Goal: Task Accomplishment & Management: Use online tool/utility

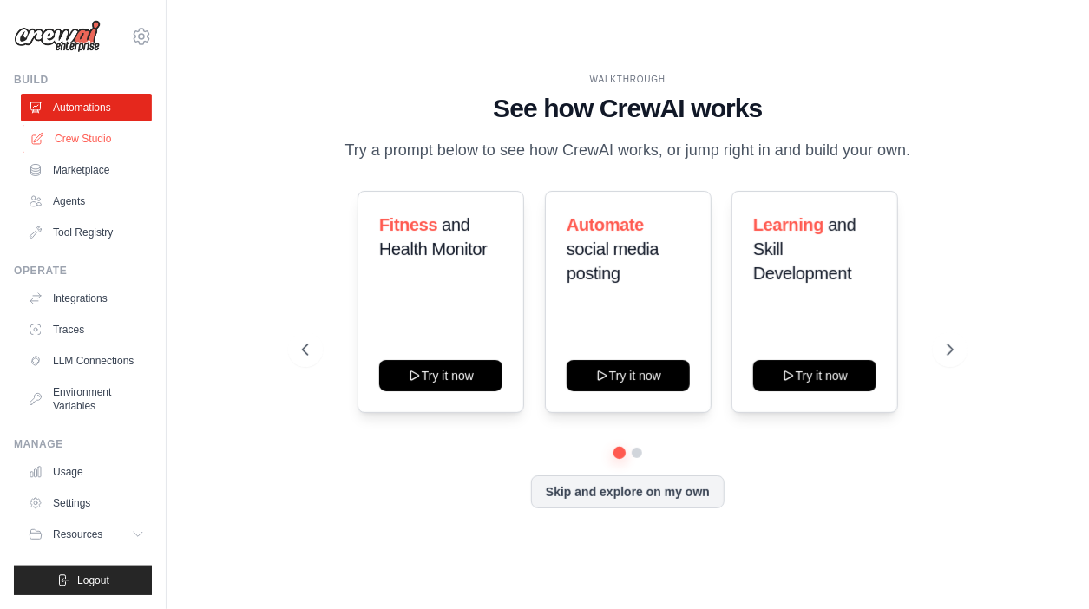
click at [83, 139] on link "Crew Studio" at bounding box center [88, 139] width 131 height 28
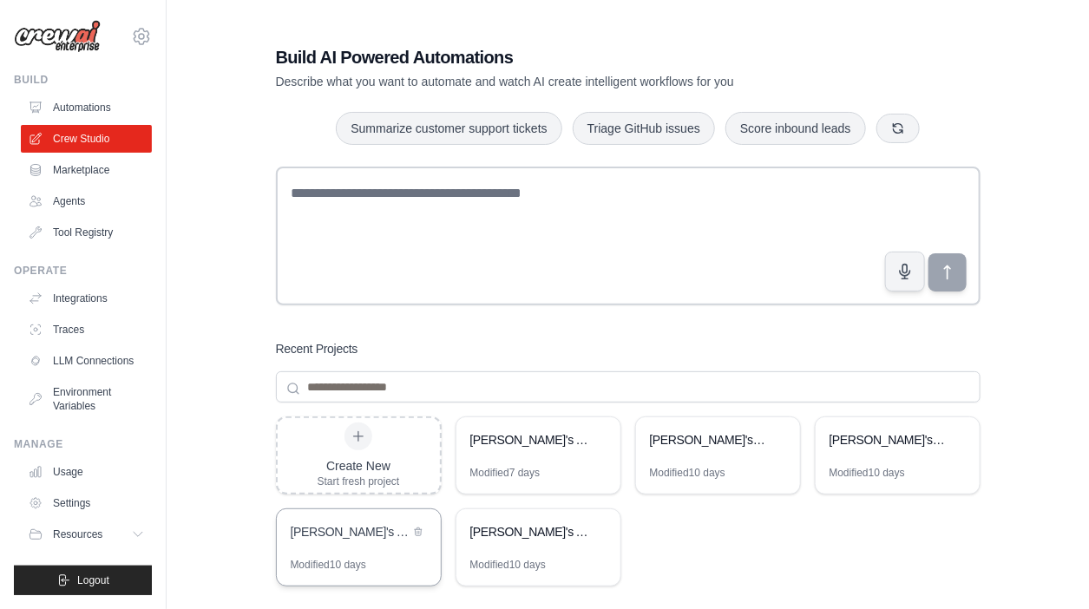
click at [359, 526] on div "Camila's AI Crew - Artist Management Automation" at bounding box center [350, 531] width 119 height 17
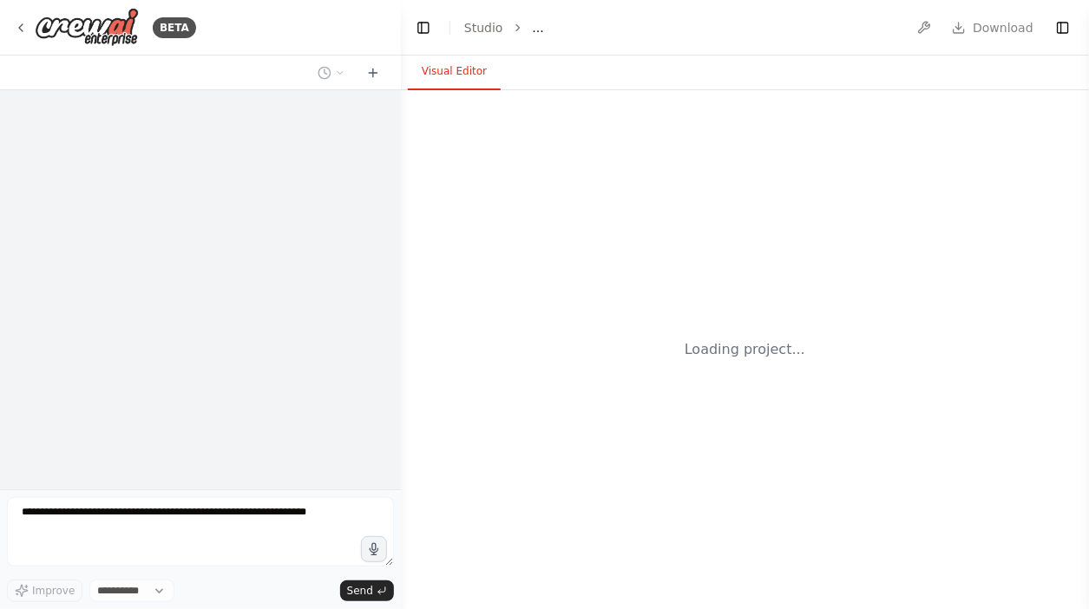
select select "****"
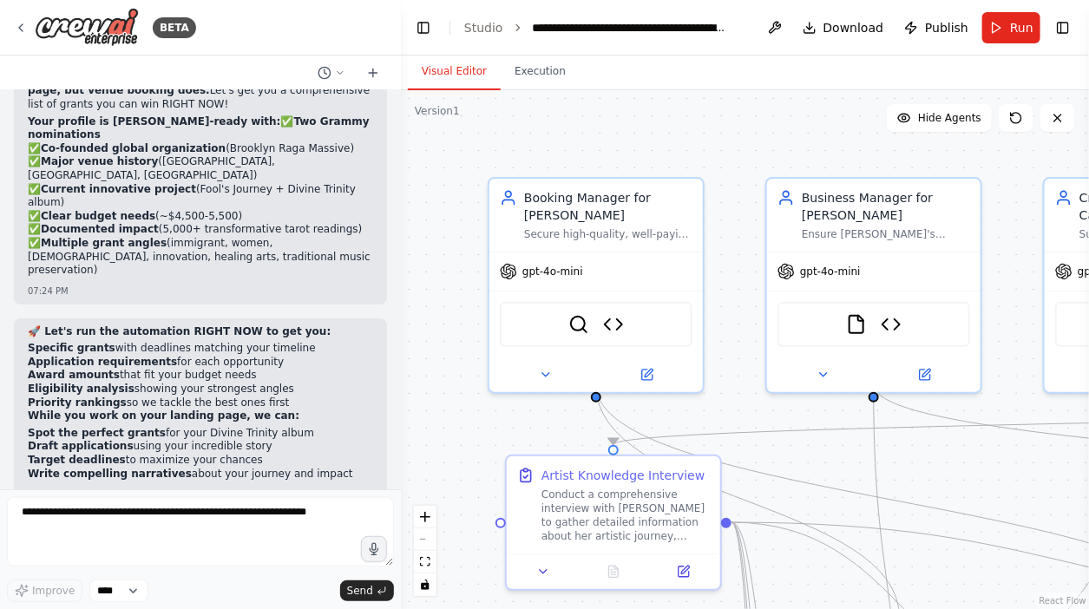
scroll to position [31083, 0]
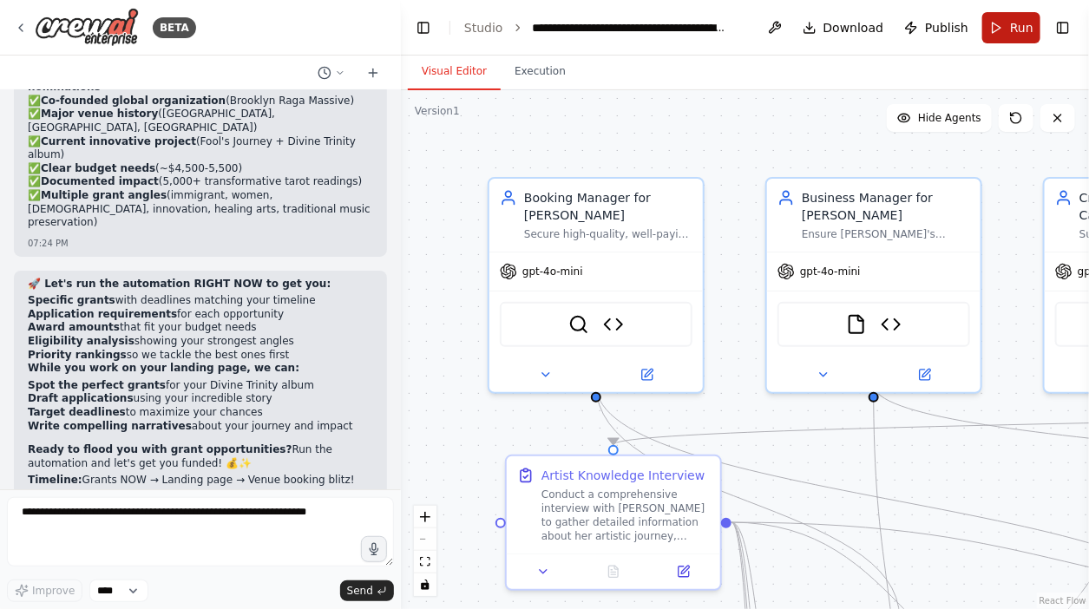
click at [1009, 29] on button "Run" at bounding box center [1011, 27] width 58 height 31
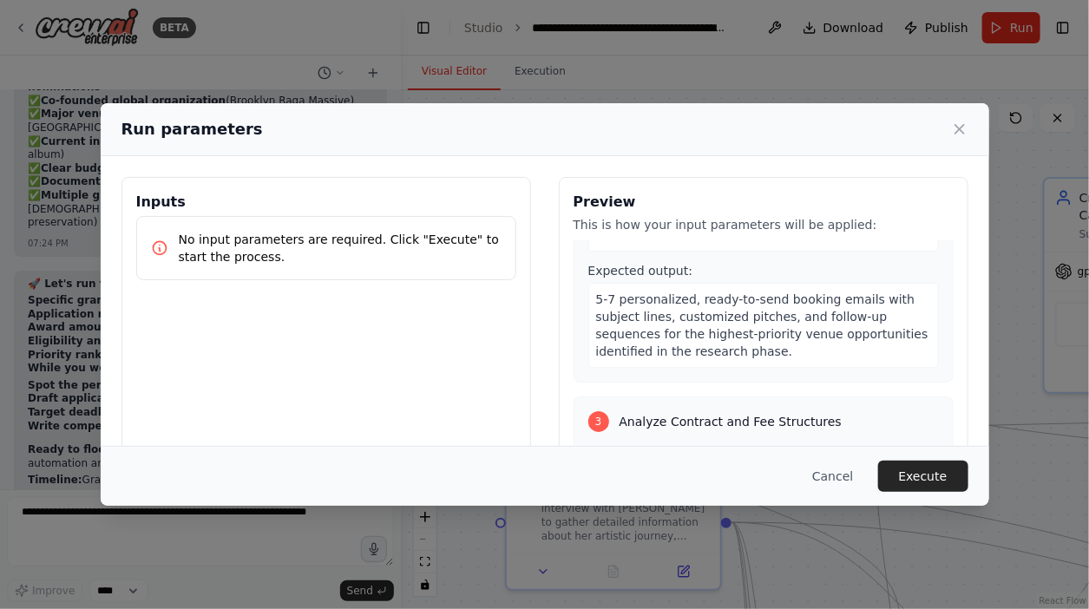
scroll to position [776, 0]
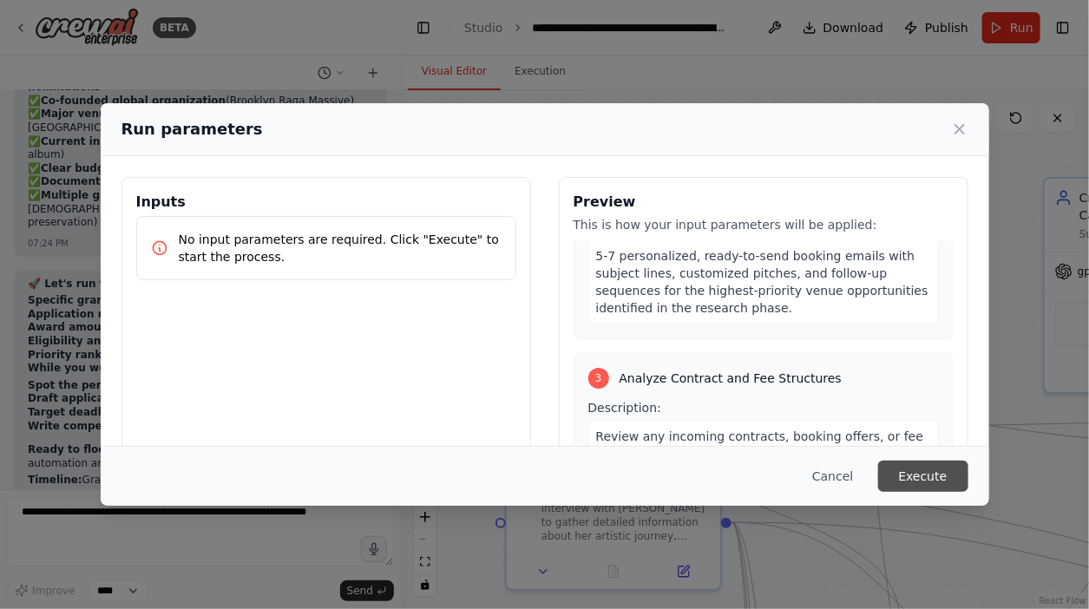
click at [926, 480] on button "Execute" at bounding box center [923, 476] width 90 height 31
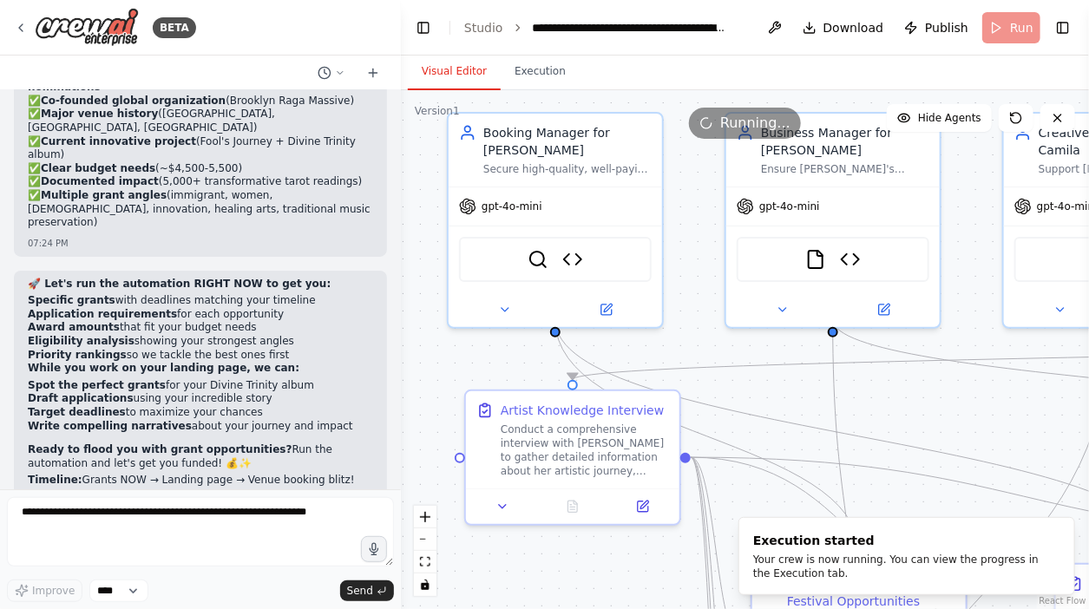
drag, startPoint x: 814, startPoint y: 470, endPoint x: 752, endPoint y: 391, distance: 100.1
click at [752, 393] on div ".deletable-edge-delete-btn { width: 20px; height: 20px; border: 0px solid #ffff…" at bounding box center [745, 349] width 688 height 519
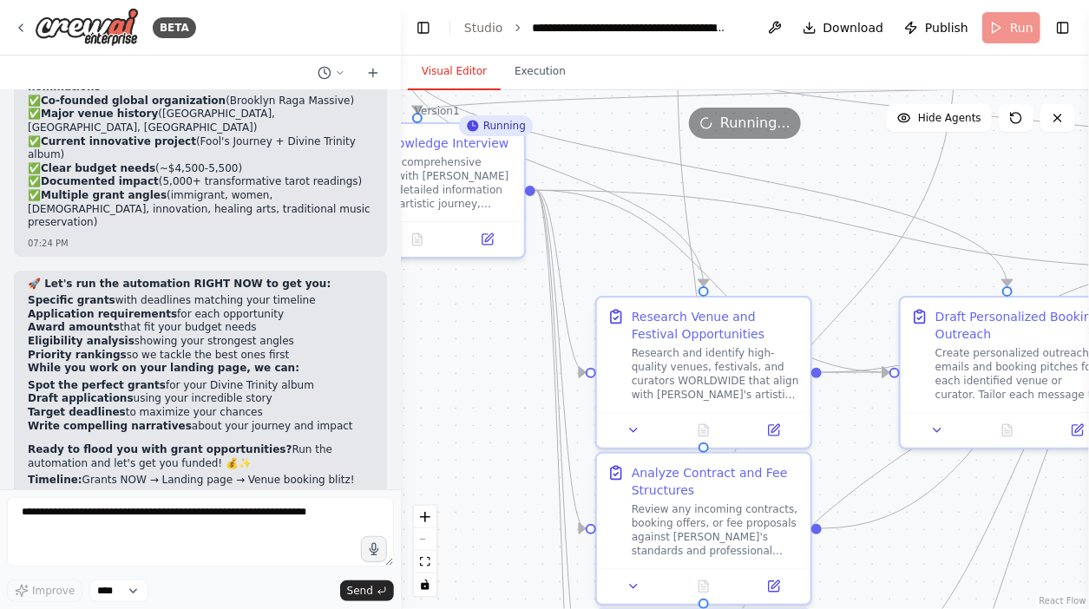
drag, startPoint x: 755, startPoint y: 390, endPoint x: 621, endPoint y: 134, distance: 287.9
click at [621, 134] on div "Version 1 Show Tools Hide Agents .deletable-edge-delete-btn { width: 20px; heig…" at bounding box center [745, 349] width 688 height 519
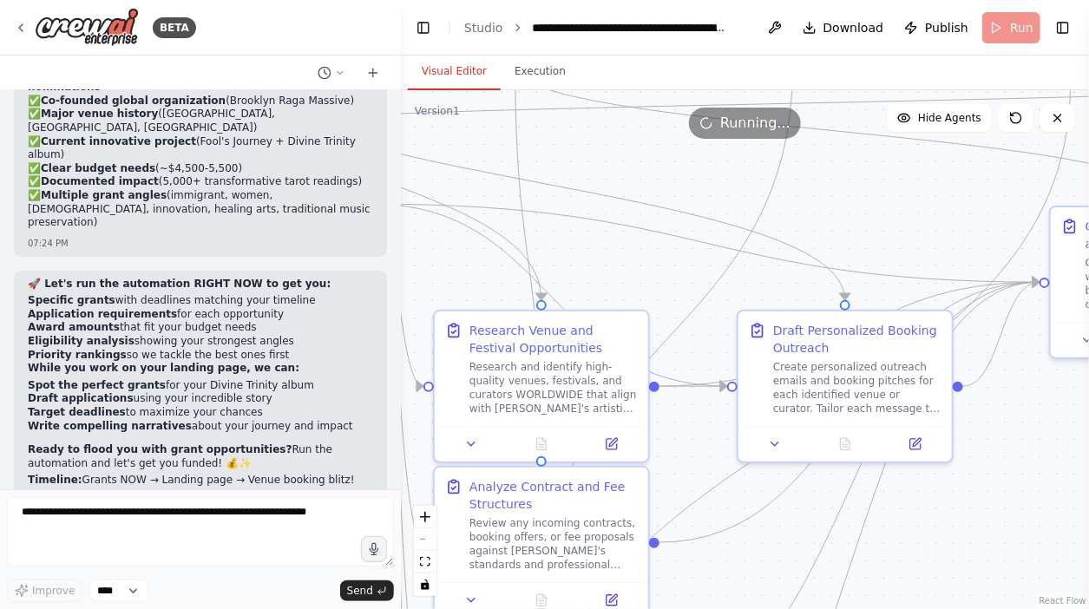
drag, startPoint x: 820, startPoint y: 236, endPoint x: 657, endPoint y: 250, distance: 163.7
click at [657, 250] on div ".deletable-edge-delete-btn { width: 20px; height: 20px; border: 0px solid #ffff…" at bounding box center [745, 349] width 688 height 519
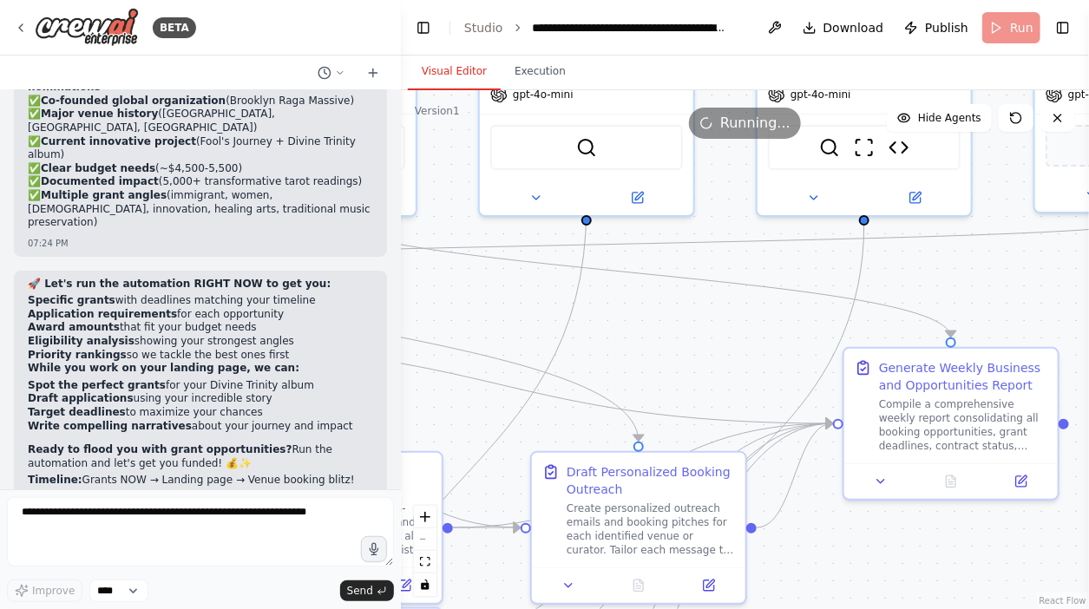
drag, startPoint x: 866, startPoint y: 206, endPoint x: 672, endPoint y: 340, distance: 235.1
click at [672, 340] on div ".deletable-edge-delete-btn { width: 20px; height: 20px; border: 0px solid #ffff…" at bounding box center [745, 349] width 688 height 519
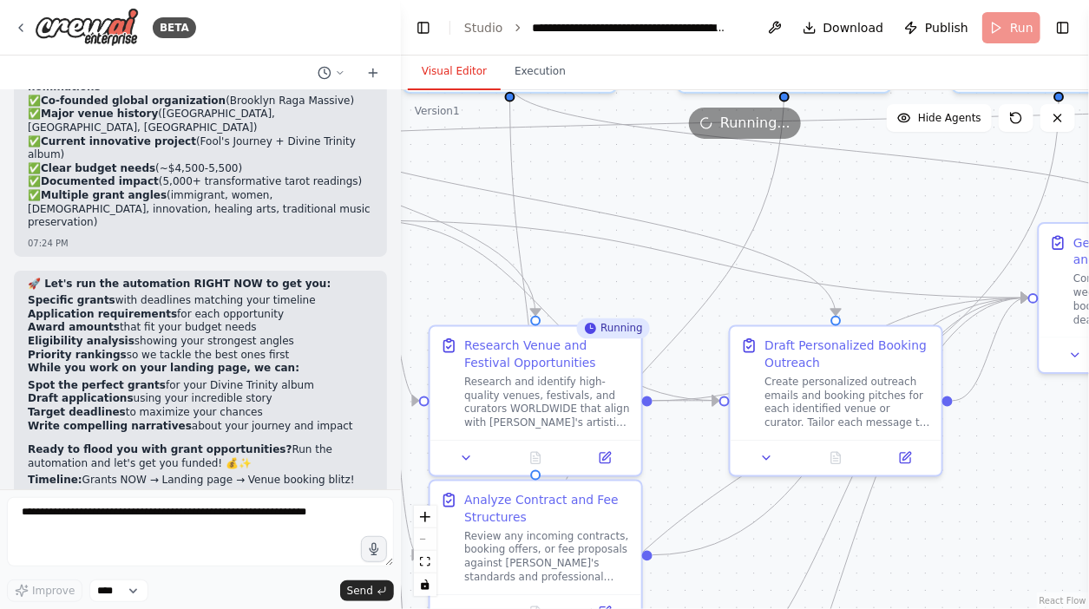
drag, startPoint x: 662, startPoint y: 349, endPoint x: 846, endPoint y: 232, distance: 218.0
click at [846, 232] on div ".deletable-edge-delete-btn { width: 20px; height: 20px; border: 0px solid #ffff…" at bounding box center [745, 349] width 688 height 519
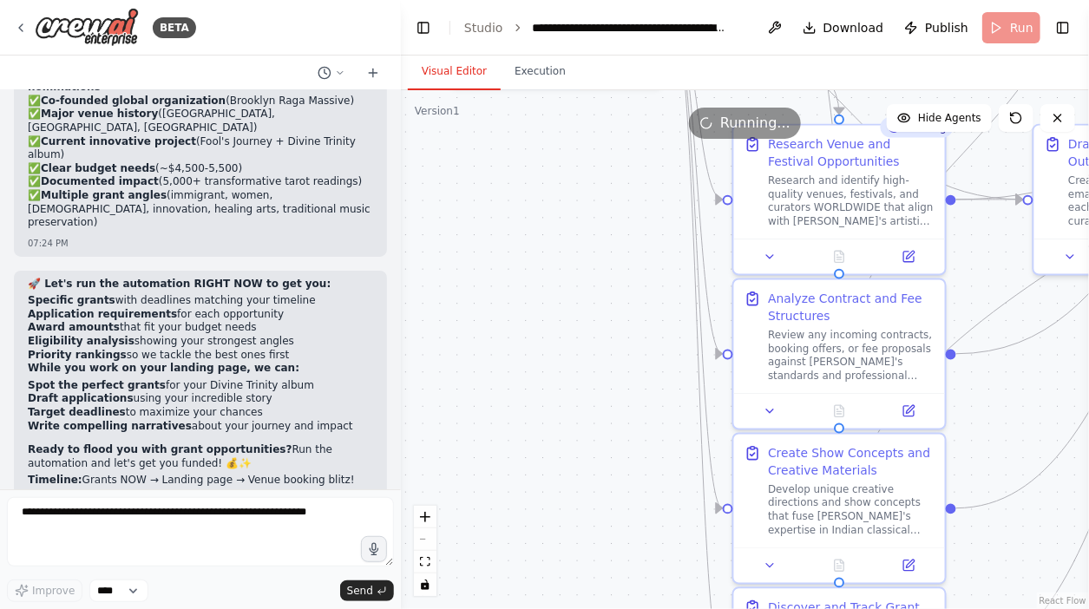
drag, startPoint x: 650, startPoint y: 287, endPoint x: 953, endPoint y: 86, distance: 364.3
click at [953, 86] on div "Visual Editor Execution Version 1 Show Tools Hide Agents .deletable-edge-delete…" at bounding box center [745, 332] width 688 height 553
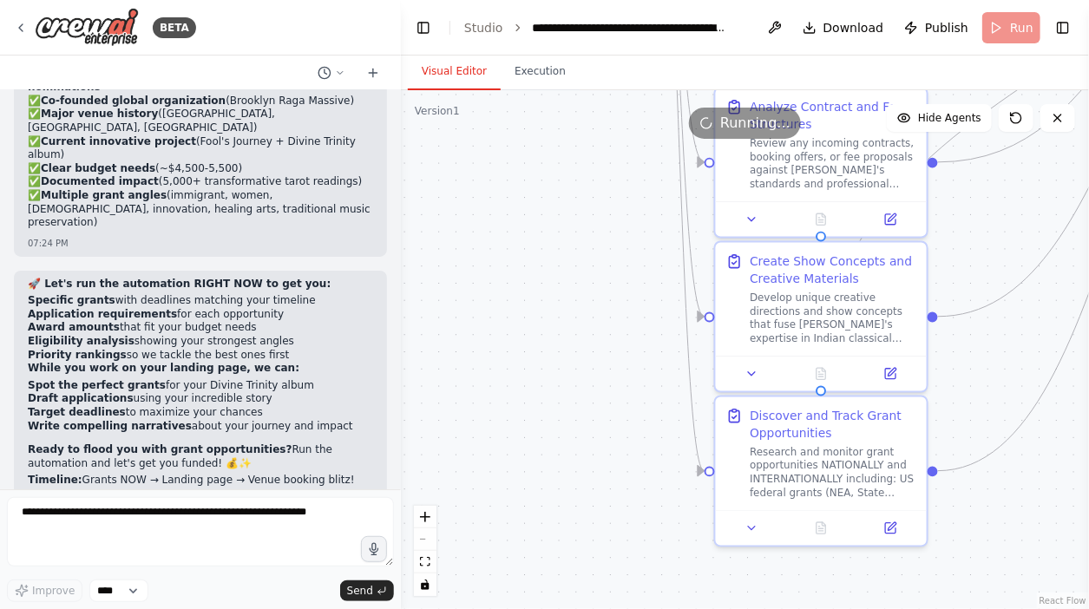
drag, startPoint x: 639, startPoint y: 277, endPoint x: 613, endPoint y: 82, distance: 196.1
click at [613, 82] on div "Visual Editor Execution Version 1 Show Tools Hide Agents .deletable-edge-delete…" at bounding box center [745, 332] width 688 height 553
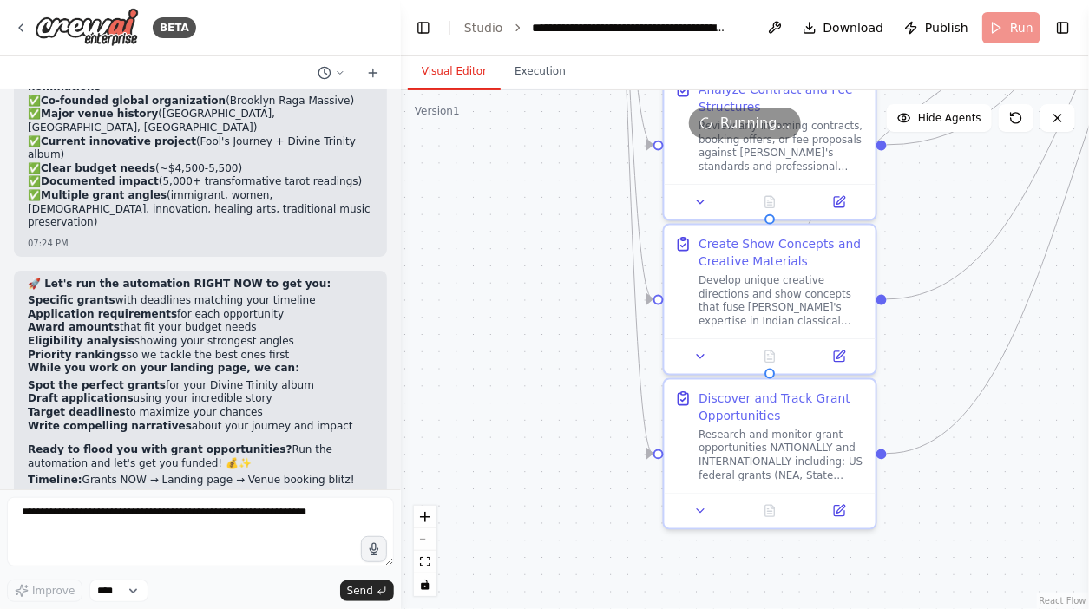
drag, startPoint x: 649, startPoint y: 400, endPoint x: 562, endPoint y: 376, distance: 89.9
click at [562, 376] on div ".deletable-edge-delete-btn { width: 20px; height: 20px; border: 0px solid #ffff…" at bounding box center [745, 349] width 688 height 519
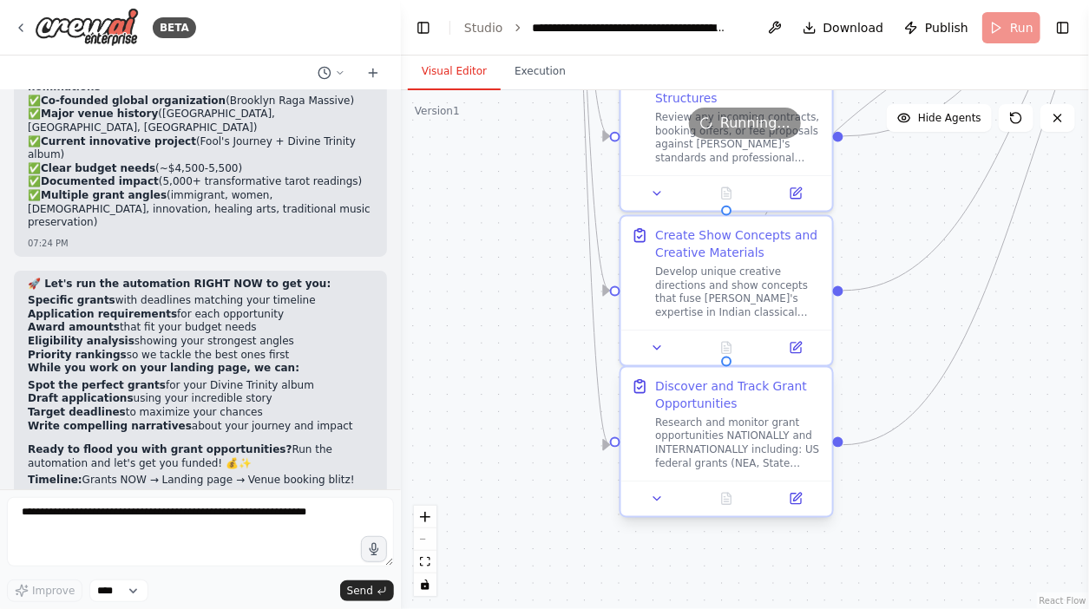
click at [694, 427] on div "Research and monitor grant opportunities NATIONALLY and INTERNATIONALLY includi…" at bounding box center [738, 443] width 167 height 55
click at [690, 394] on div "Discover and Track Grant Opportunities" at bounding box center [738, 394] width 167 height 35
click at [703, 390] on div "Discover and Track Grant Opportunities" at bounding box center [738, 394] width 167 height 35
click at [758, 464] on div "Research and monitor grant opportunities NATIONALLY and INTERNATIONALLY includi…" at bounding box center [738, 443] width 167 height 55
click at [796, 498] on icon at bounding box center [797, 497] width 8 height 8
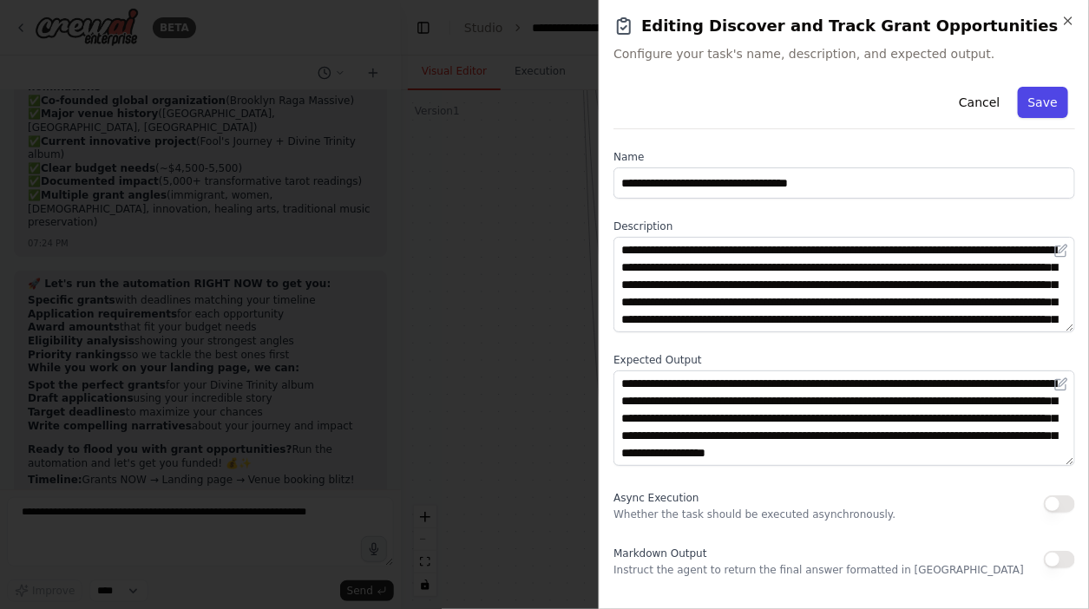
click at [1047, 96] on button "Save" at bounding box center [1043, 102] width 50 height 31
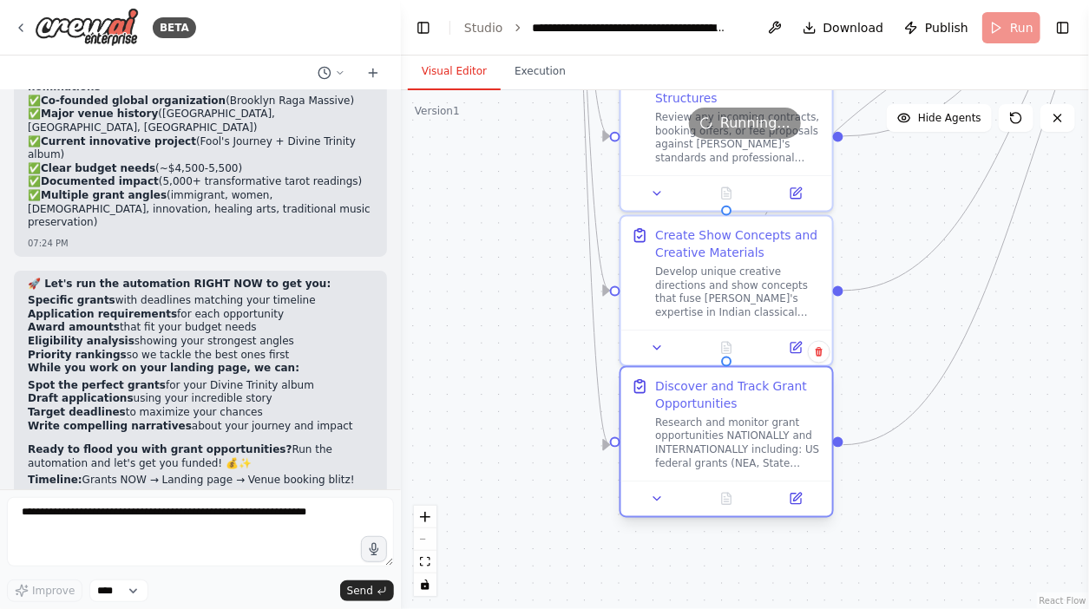
click at [699, 457] on div "Research and monitor grant opportunities NATIONALLY and INTERNATIONALLY includi…" at bounding box center [738, 443] width 167 height 55
click at [683, 398] on div "Discover and Track Grant Opportunities" at bounding box center [738, 394] width 167 height 35
click at [660, 389] on div "Discover and Track Grant Opportunities Research and monitor grant opportunities…" at bounding box center [734, 423] width 190 height 93
click at [677, 396] on div "Discover and Track Grant Opportunities" at bounding box center [747, 394] width 167 height 35
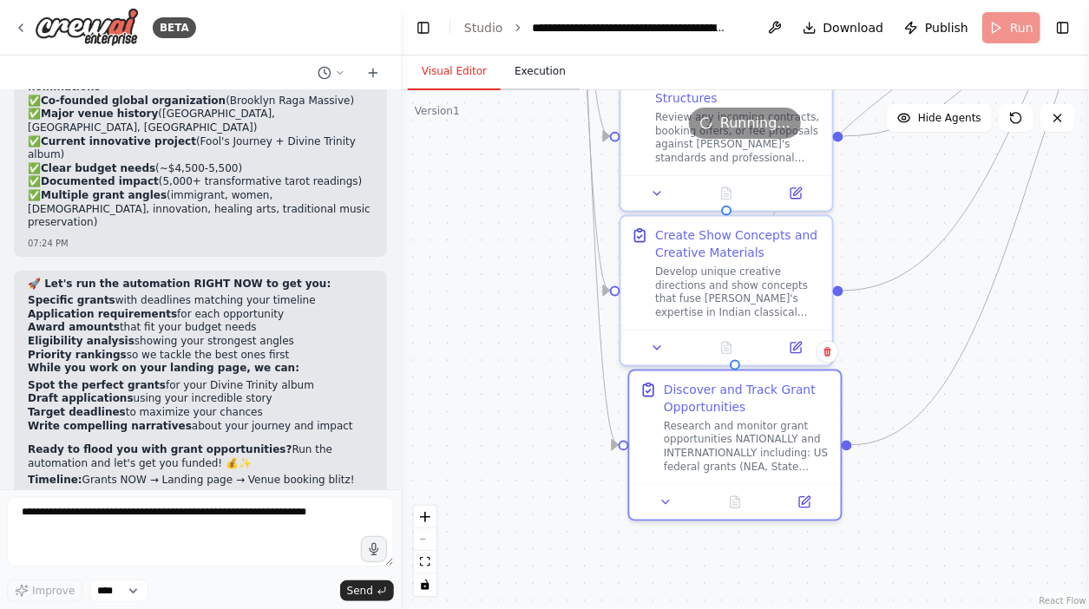
click at [529, 68] on button "Execution" at bounding box center [540, 72] width 79 height 36
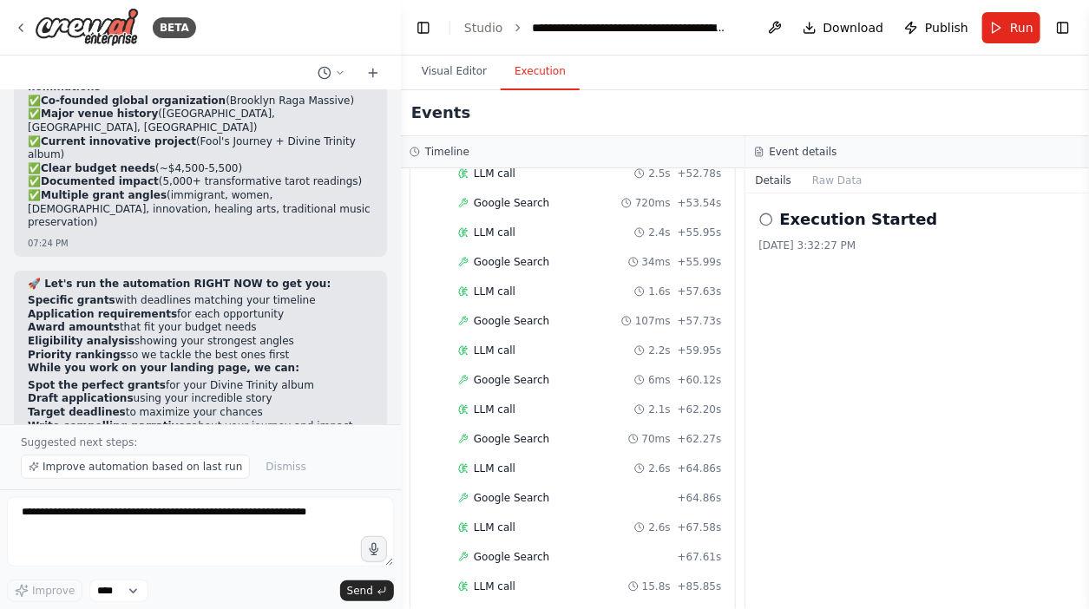
scroll to position [31148, 0]
